Goal: Information Seeking & Learning: Compare options

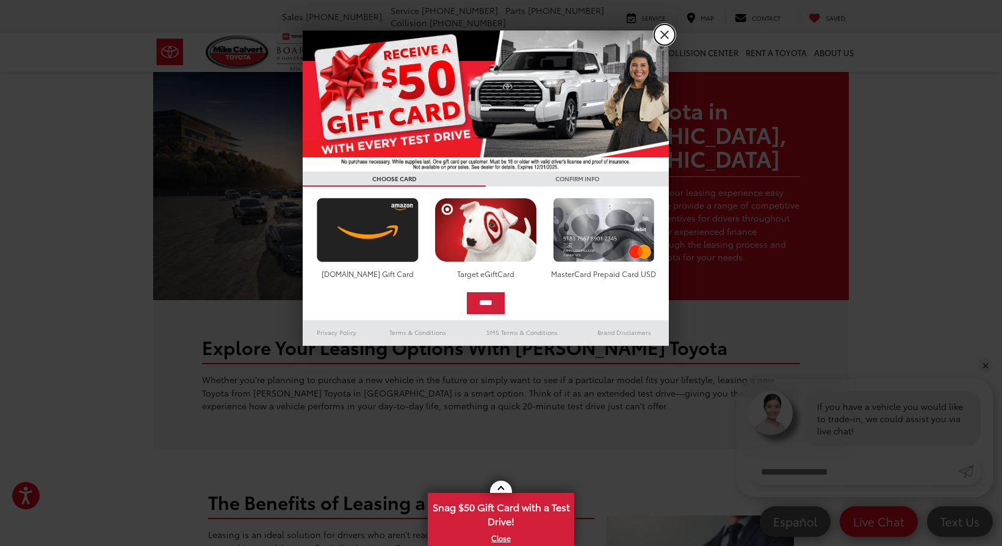
click at [660, 35] on link "X" at bounding box center [664, 34] width 21 height 21
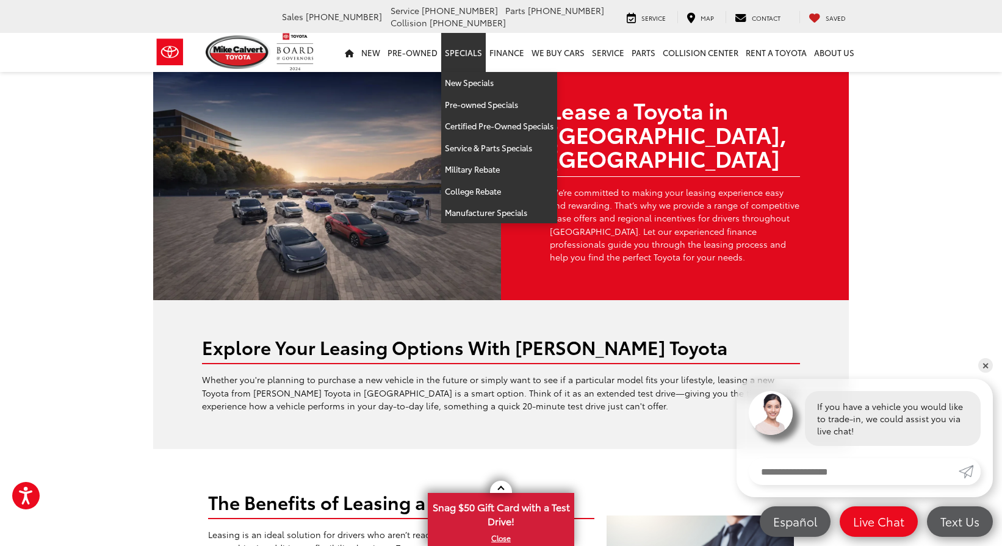
click at [464, 51] on link "Specials" at bounding box center [463, 52] width 45 height 39
click at [467, 49] on link "Specials" at bounding box center [463, 52] width 45 height 39
click at [469, 50] on link "Specials" at bounding box center [463, 52] width 45 height 39
click at [478, 85] on link "New Specials" at bounding box center [499, 83] width 116 height 22
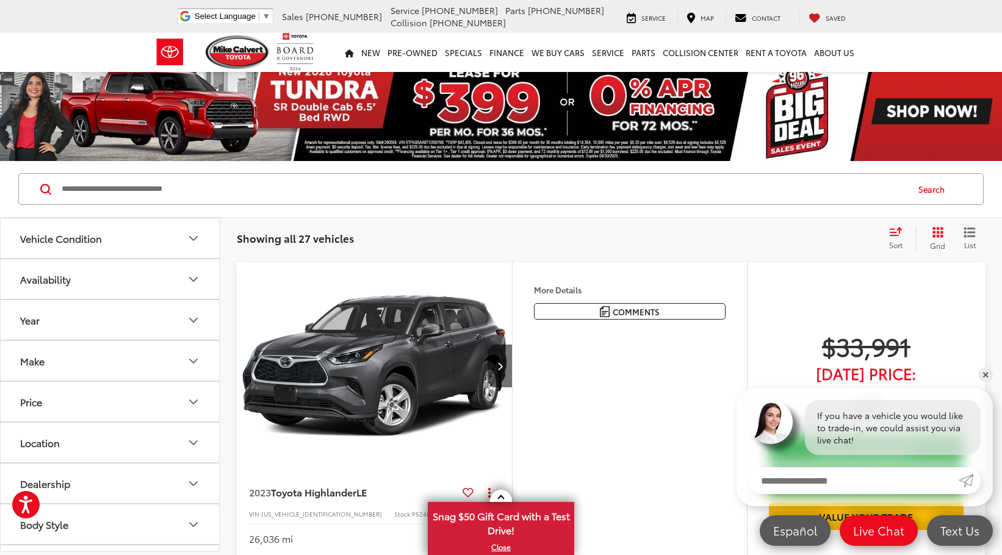
click at [928, 231] on button "Grid" at bounding box center [935, 238] width 38 height 24
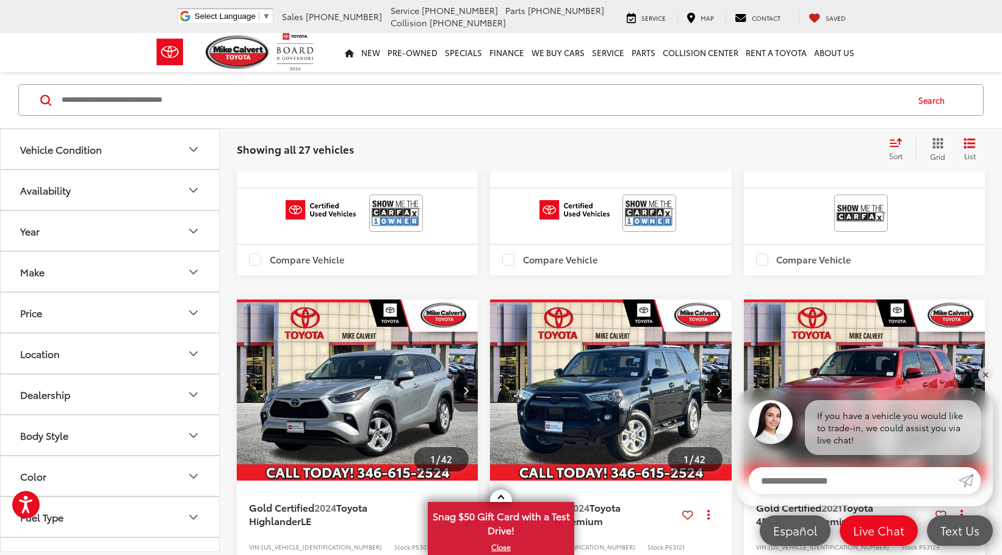
click at [895, 154] on span "Sort" at bounding box center [895, 156] width 13 height 10
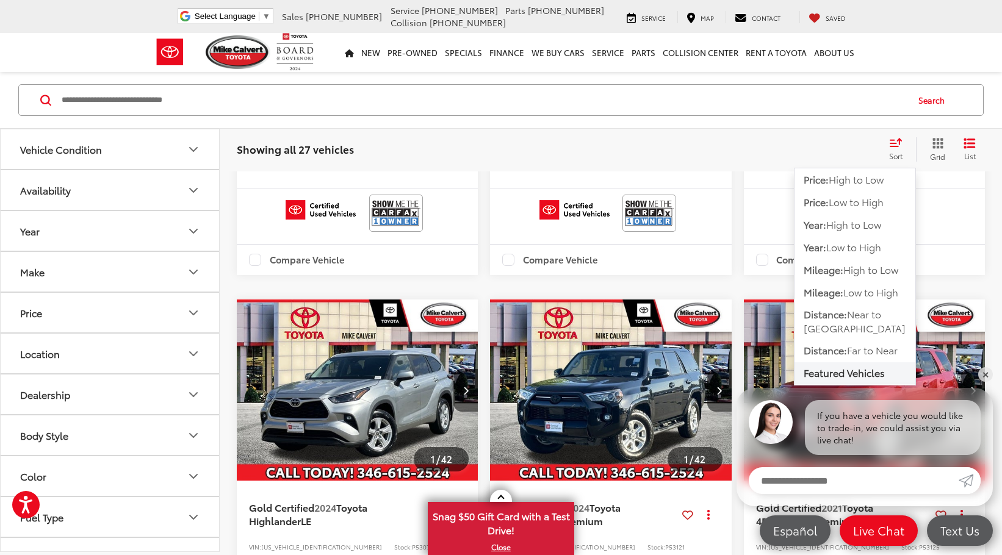
click at [843, 290] on span "Mileage:" at bounding box center [824, 292] width 40 height 14
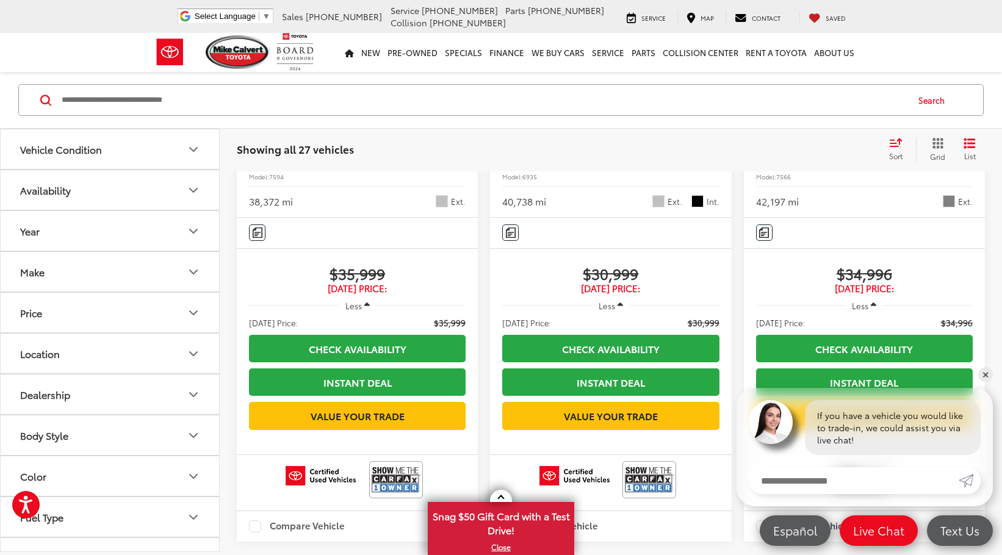
scroll to position [2575, 0]
